Goal: Task Accomplishment & Management: Use online tool/utility

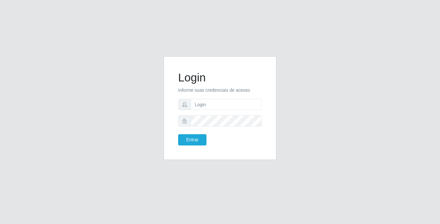
click at [224, 103] on input "text" at bounding box center [226, 104] width 71 height 11
type input "[PERSON_NAME]"
click at [191, 140] on button "Entrar" at bounding box center [192, 139] width 28 height 11
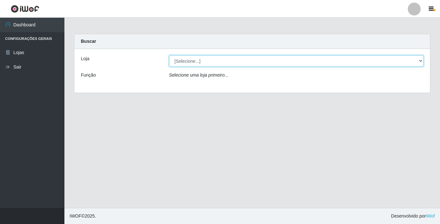
click at [235, 62] on select "[Selecione...] Bemais Supermercados - [GEOGRAPHIC_DATA]" at bounding box center [296, 60] width 255 height 11
select select "250"
click at [169, 55] on select "[Selecione...] Bemais Supermercados - [GEOGRAPHIC_DATA]" at bounding box center [296, 60] width 255 height 11
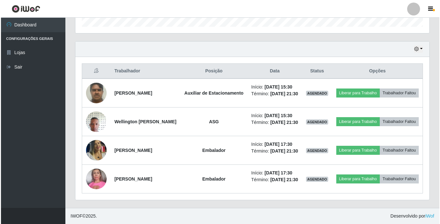
scroll to position [223, 0]
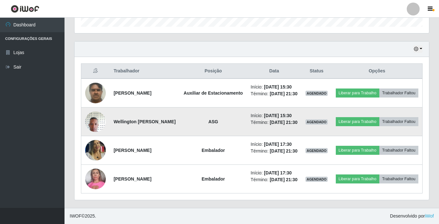
click at [96, 113] on img at bounding box center [95, 121] width 21 height 27
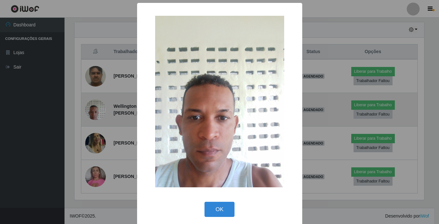
scroll to position [134, 351]
click at [96, 113] on div "× OK Cancel" at bounding box center [220, 112] width 440 height 224
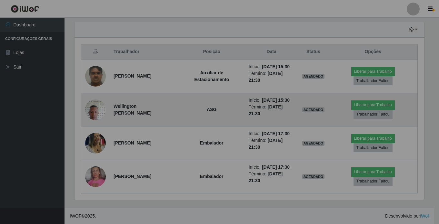
scroll to position [134, 354]
